Goal: Information Seeking & Learning: Learn about a topic

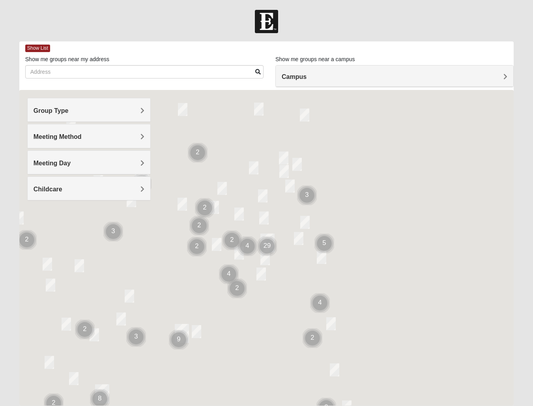
scroll to position [28, 0]
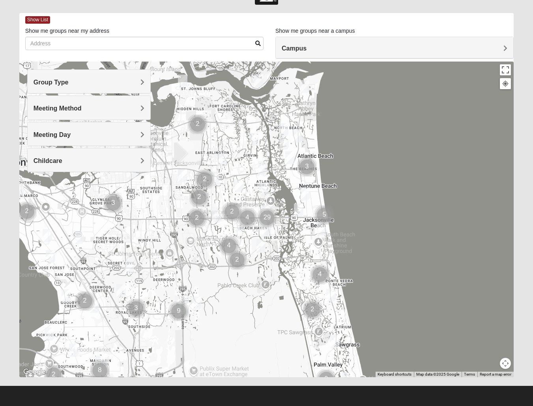
click at [44, 101] on div "Meeting Method" at bounding box center [89, 107] width 123 height 23
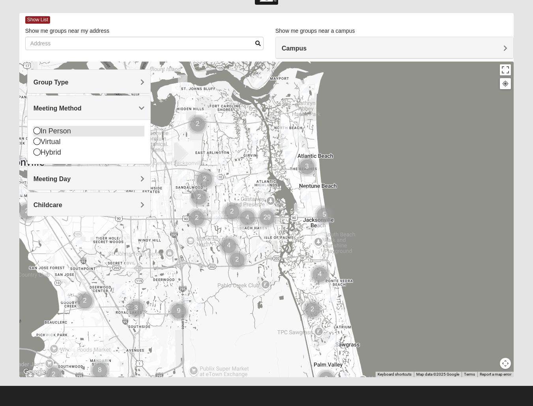
click at [48, 128] on div "In Person" at bounding box center [89, 131] width 111 height 11
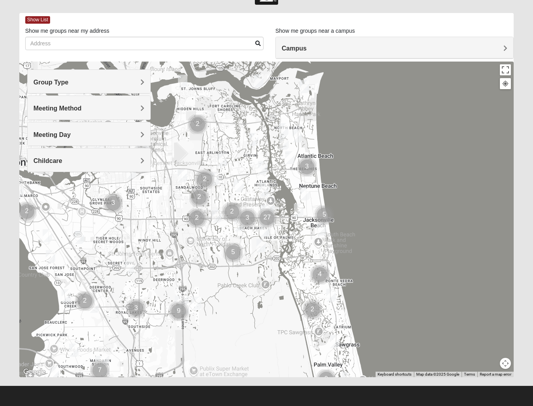
click at [58, 77] on div "Group Type" at bounding box center [89, 81] width 123 height 23
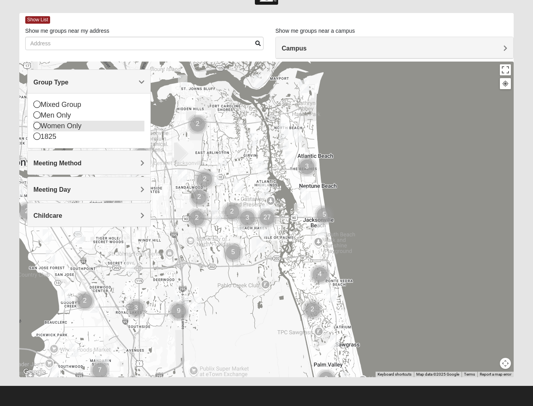
click at [65, 129] on div "Women Only" at bounding box center [89, 126] width 111 height 11
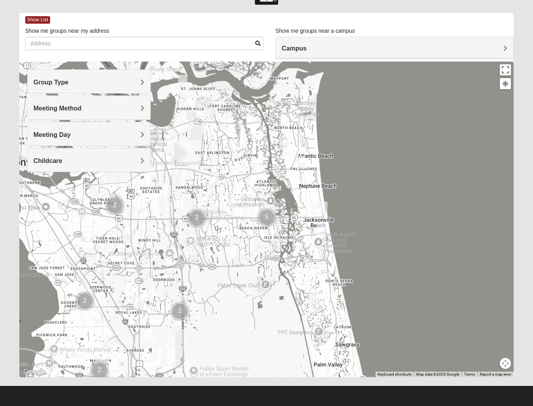
click at [232, 200] on img "Womens Parker/Vereen 32246" at bounding box center [232, 201] width 9 height 13
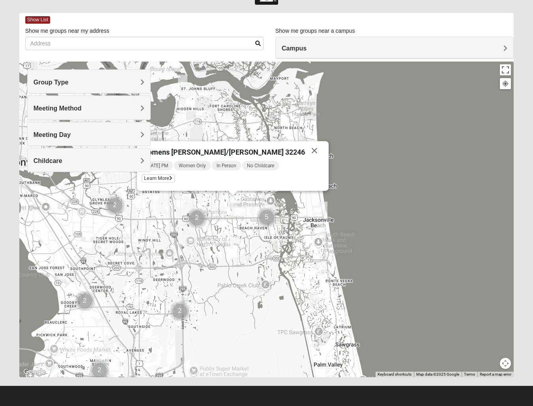
click at [302, 138] on div "Womens [PERSON_NAME]/[PERSON_NAME] 32246 [DATE] PM Women Only In Person No Chil…" at bounding box center [266, 220] width 494 height 316
click at [282, 141] on img "Womens Gatch 32233" at bounding box center [283, 142] width 9 height 13
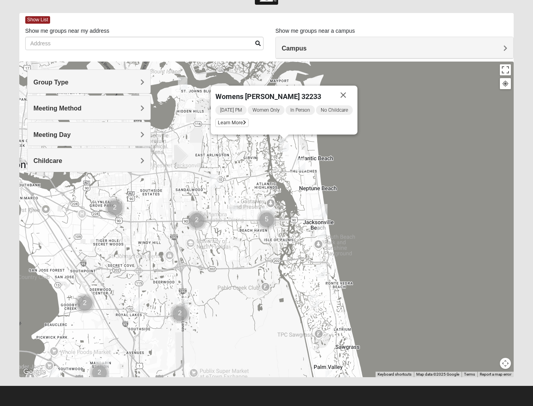
click at [216, 177] on img "Womens VanSickle 32225" at bounding box center [213, 181] width 9 height 13
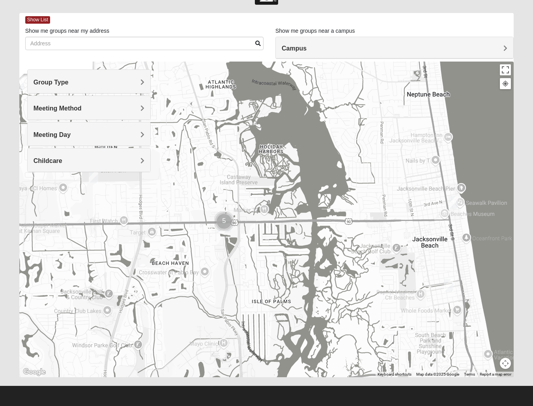
drag, startPoint x: 266, startPoint y: 209, endPoint x: 398, endPoint y: 191, distance: 133.4
click at [398, 191] on div "Womens [PERSON_NAME] 32225 [DATE] PM Women Only In Person No Childcare Learn Mo…" at bounding box center [266, 220] width 494 height 316
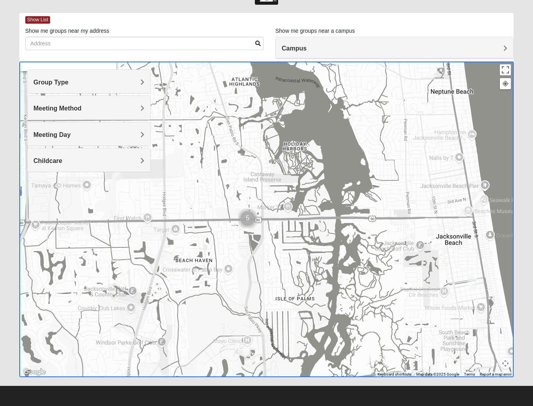
click at [248, 217] on img "Cluster of 5 groups" at bounding box center [248, 219] width 20 height 20
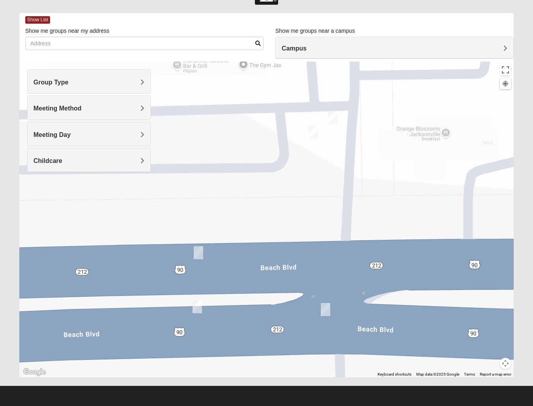
click at [200, 248] on img "On Campus Womens Manfredi 32250" at bounding box center [198, 252] width 9 height 13
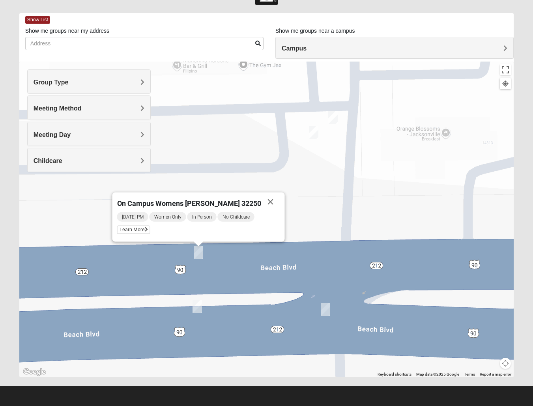
click at [314, 133] on img "On Campus Womens Simpson / Helmus 32250" at bounding box center [313, 132] width 9 height 13
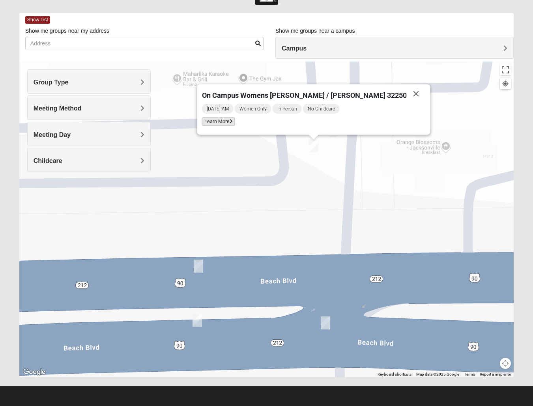
click at [232, 120] on icon at bounding box center [230, 121] width 3 height 5
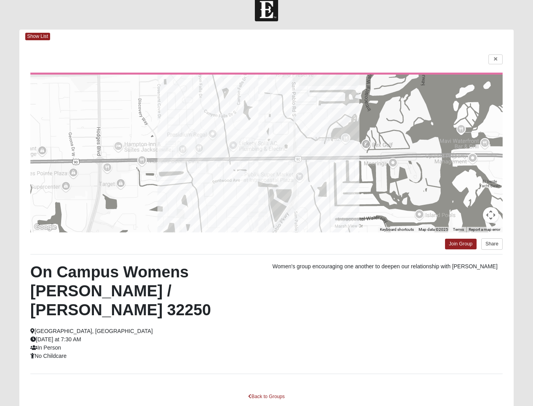
scroll to position [0, 0]
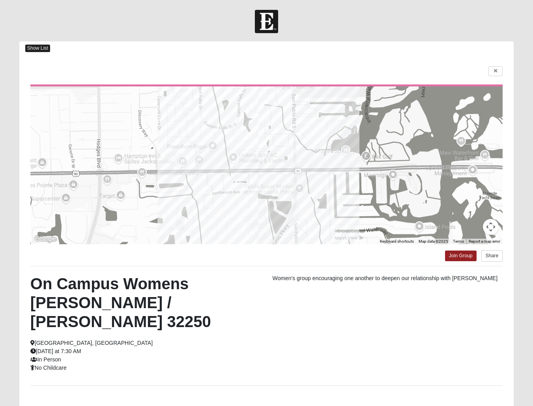
click at [42, 48] on span "Show List" at bounding box center [37, 48] width 25 height 7
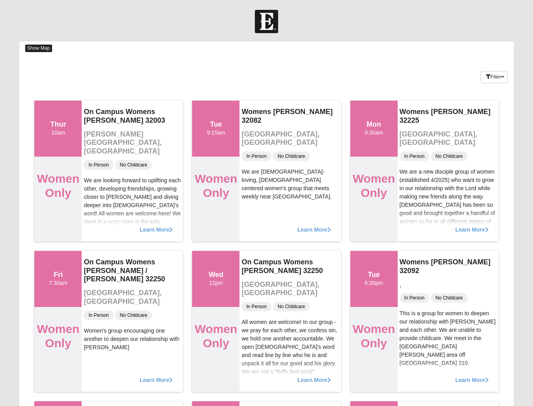
click at [43, 49] on span "Show Map" at bounding box center [38, 48] width 27 height 7
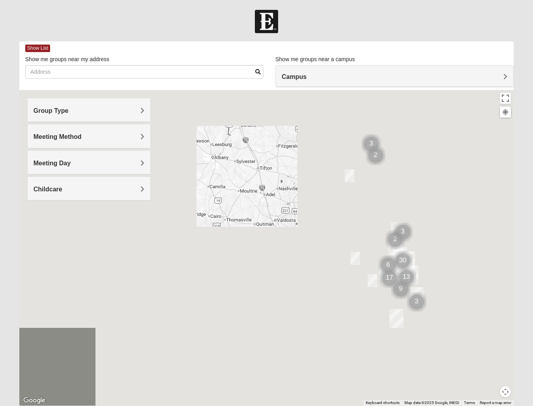
drag, startPoint x: 421, startPoint y: 250, endPoint x: 359, endPoint y: 224, distance: 66.9
click at [359, 224] on div at bounding box center [266, 248] width 494 height 316
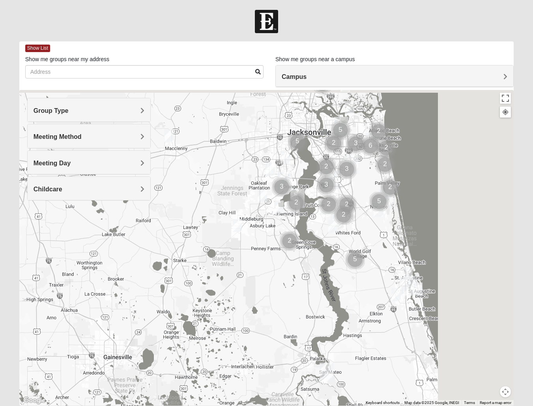
drag, startPoint x: 402, startPoint y: 264, endPoint x: 302, endPoint y: 288, distance: 102.3
click at [302, 288] on div at bounding box center [266, 248] width 494 height 316
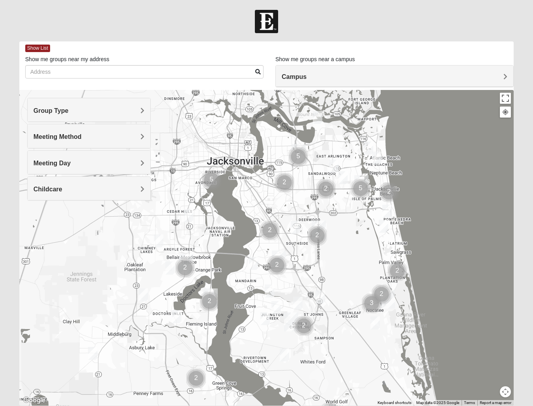
drag, startPoint x: 344, startPoint y: 221, endPoint x: 356, endPoint y: 347, distance: 126.5
click at [356, 347] on div at bounding box center [266, 248] width 494 height 316
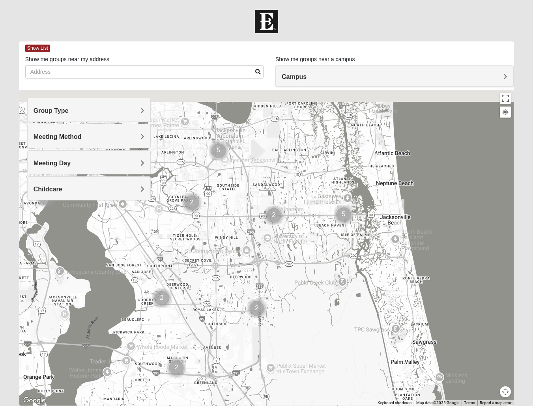
drag, startPoint x: 335, startPoint y: 246, endPoint x: 304, endPoint y: 344, distance: 102.2
click at [304, 344] on div at bounding box center [266, 248] width 494 height 316
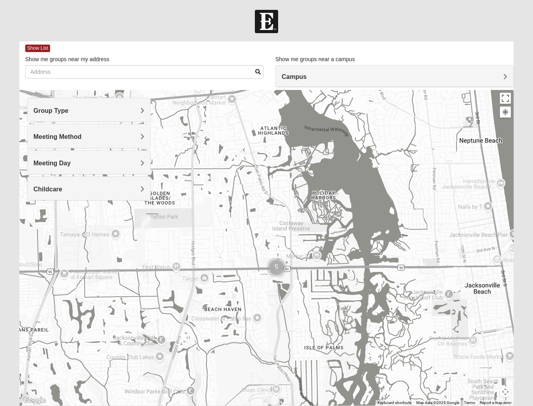
drag, startPoint x: 313, startPoint y: 276, endPoint x: 256, endPoint y: 355, distance: 96.7
click at [256, 355] on div at bounding box center [266, 248] width 494 height 316
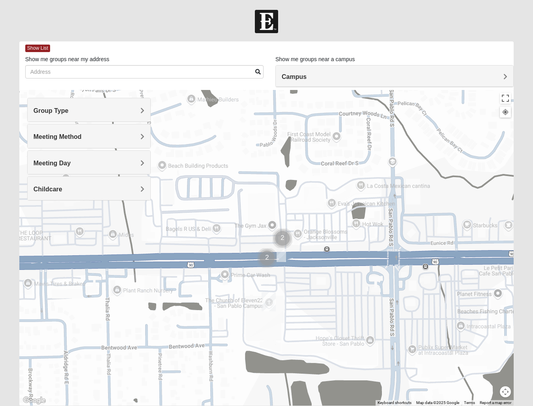
drag, startPoint x: 250, startPoint y: 260, endPoint x: 247, endPoint y: 328, distance: 68.3
click at [247, 328] on div at bounding box center [266, 248] width 494 height 316
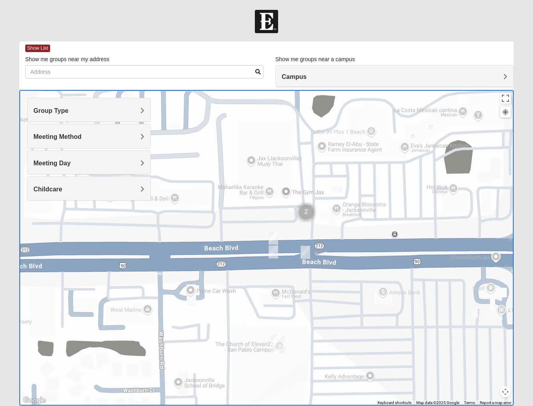
click at [311, 212] on img "Cluster of 2 groups" at bounding box center [306, 212] width 20 height 20
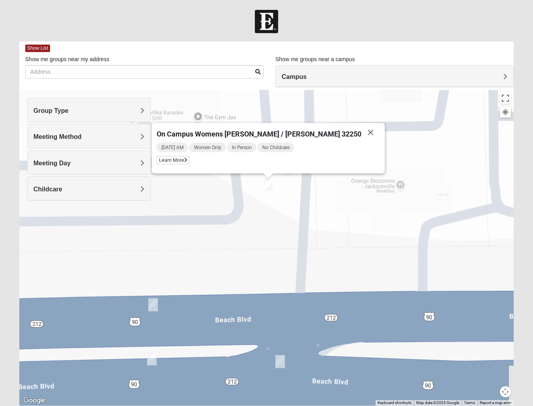
drag, startPoint x: 275, startPoint y: 300, endPoint x: 299, endPoint y: 207, distance: 95.9
click at [299, 207] on div "On Campus Womens [PERSON_NAME] / [PERSON_NAME] 32250 [DATE] AM Women Only In Pe…" at bounding box center [266, 248] width 494 height 316
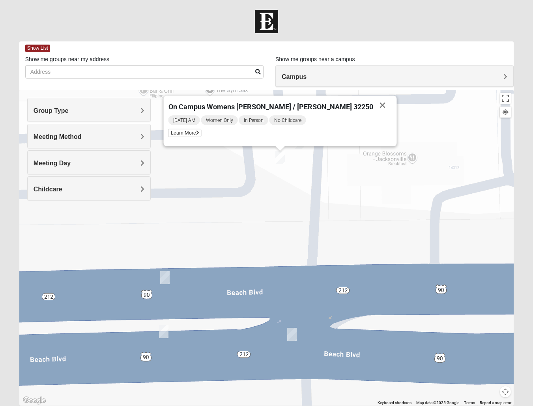
click at [292, 335] on img "On Campus Womens Holt 32250" at bounding box center [291, 334] width 9 height 13
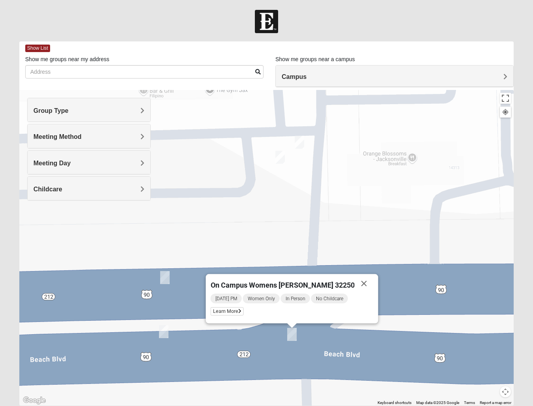
click at [157, 328] on div "On Campus Womens [PERSON_NAME] 32250 [DATE] PM Women Only In Person No Childcar…" at bounding box center [266, 248] width 494 height 316
click at [168, 332] on img "Womens Wade 32250" at bounding box center [163, 331] width 9 height 13
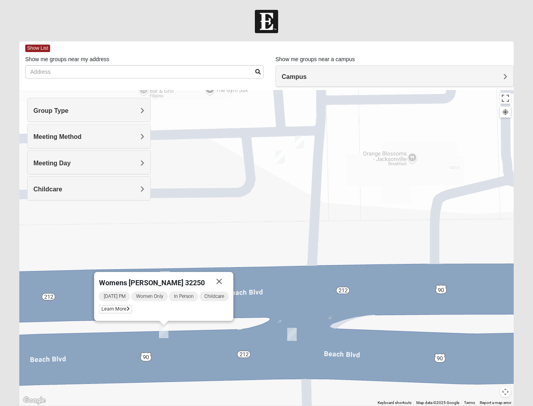
click at [157, 247] on div "Womens [PERSON_NAME] 32250 [DATE] PM Women Only In Person Childcare Learn More" at bounding box center [266, 248] width 494 height 316
click at [223, 281] on button "Close" at bounding box center [218, 281] width 19 height 19
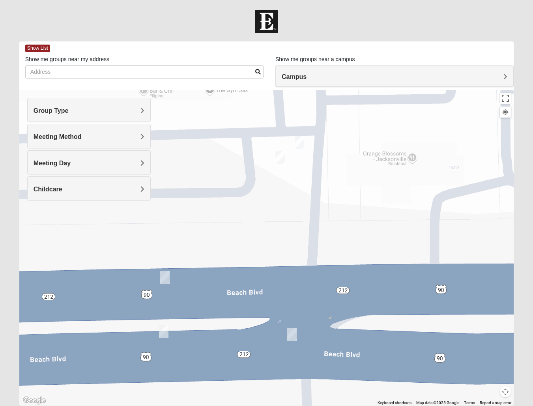
click at [165, 282] on img "On Campus Womens Manfredi 32250" at bounding box center [164, 277] width 9 height 13
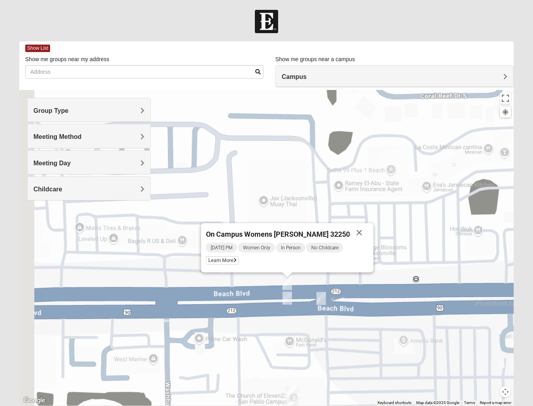
drag, startPoint x: 321, startPoint y: 295, endPoint x: 401, endPoint y: 278, distance: 81.5
click at [326, 292] on img "On Campus Womens Holt 32250" at bounding box center [320, 298] width 9 height 13
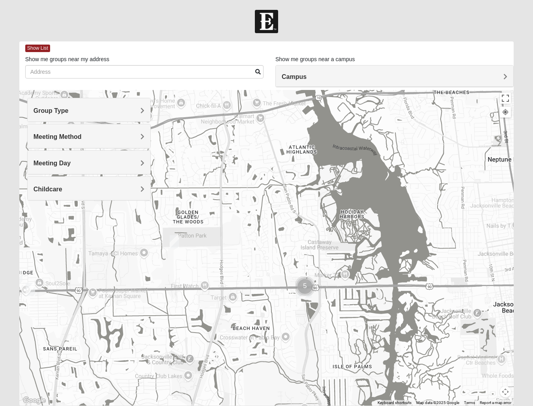
drag, startPoint x: 179, startPoint y: 303, endPoint x: 257, endPoint y: 288, distance: 79.5
click at [257, 288] on div at bounding box center [266, 248] width 494 height 316
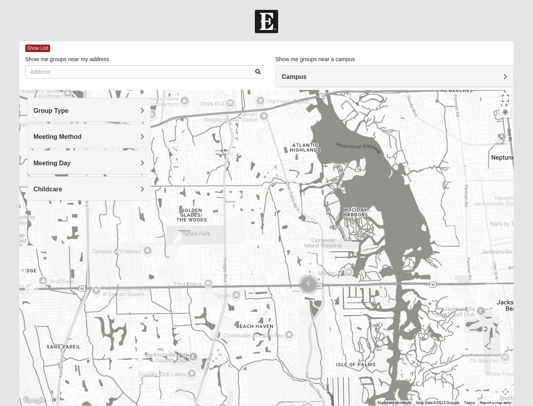
click at [176, 239] on img "Womens Parker/Vereen 32246" at bounding box center [177, 239] width 9 height 13
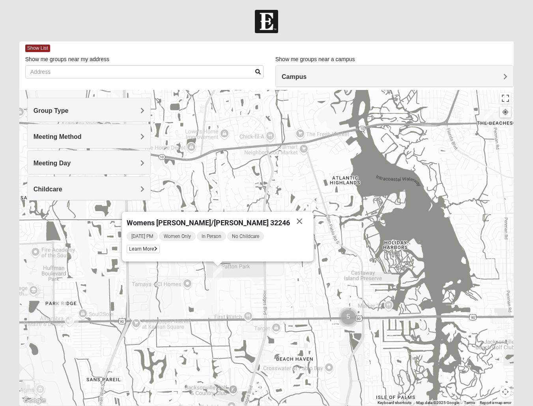
drag, startPoint x: 185, startPoint y: 257, endPoint x: 218, endPoint y: 275, distance: 37.8
click at [218, 275] on img "Womens Parker/Vereen 32246" at bounding box center [217, 272] width 9 height 13
click at [64, 307] on img "Womens Campanella/Harnek 32246" at bounding box center [60, 307] width 9 height 13
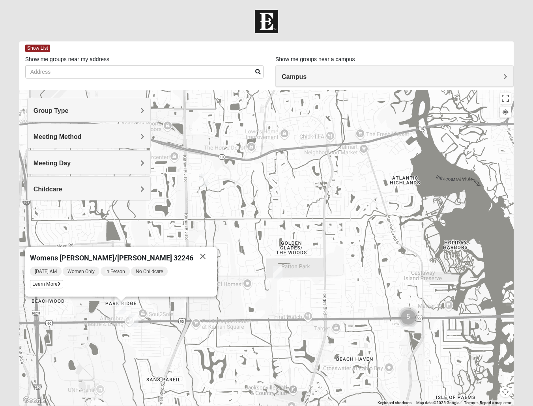
click at [136, 320] on img "Womens Chapman 32224" at bounding box center [133, 320] width 9 height 13
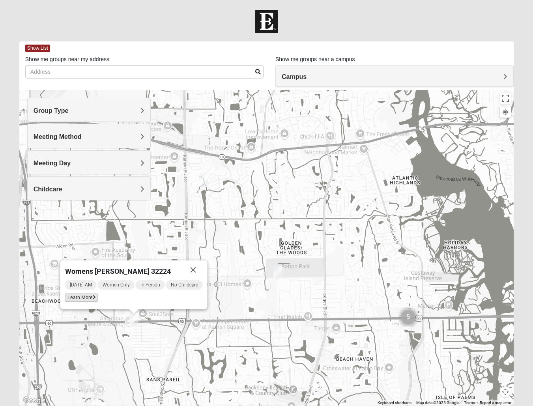
click at [86, 298] on span "Learn More" at bounding box center [81, 297] width 33 height 8
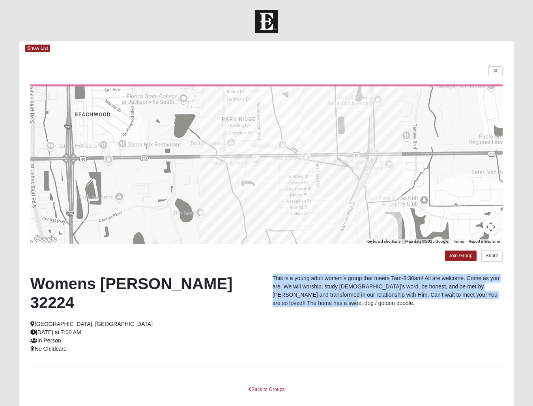
drag, startPoint x: 361, startPoint y: 305, endPoint x: 267, endPoint y: 280, distance: 96.9
click at [267, 280] on div "This is a young adult women’s group that meets 7am-8:30am! All are welcome. Com…" at bounding box center [388, 292] width 242 height 37
drag, startPoint x: 267, startPoint y: 280, endPoint x: 330, endPoint y: 300, distance: 65.9
click at [330, 300] on p "This is a young adult women’s group that meets 7am-8:30am! All are welcome. Com…" at bounding box center [388, 290] width 230 height 33
drag, startPoint x: 330, startPoint y: 300, endPoint x: 274, endPoint y: 277, distance: 60.7
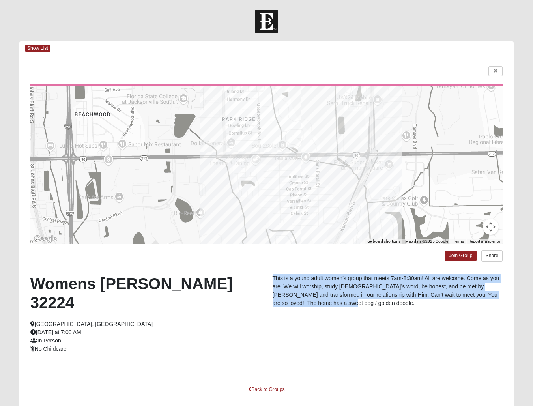
click at [274, 277] on p "This is a young adult women’s group that meets 7am-8:30am! All are welcome. Com…" at bounding box center [388, 290] width 230 height 33
drag, startPoint x: 274, startPoint y: 277, endPoint x: 320, endPoint y: 294, distance: 49.0
click at [320, 294] on p "This is a young adult women’s group that meets 7am-8:30am! All are welcome. Com…" at bounding box center [388, 290] width 230 height 33
